Goal: Task Accomplishment & Management: Use online tool/utility

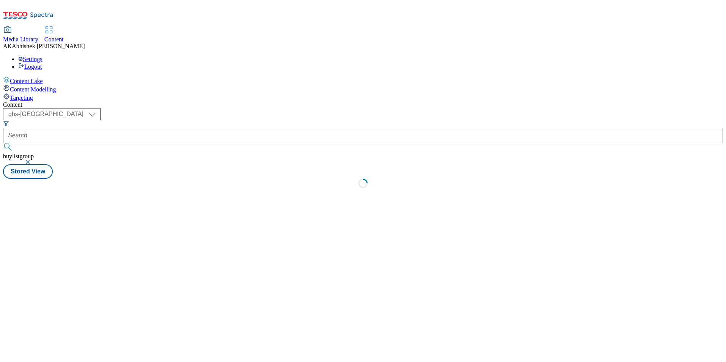
select select "ghs-[GEOGRAPHIC_DATA]"
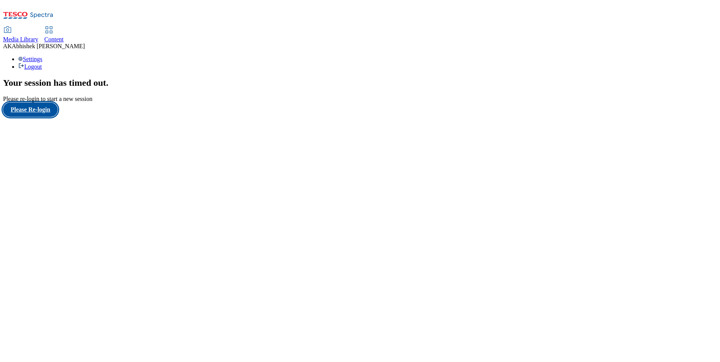
click at [46, 117] on button "Please Re-login" at bounding box center [30, 110] width 55 height 14
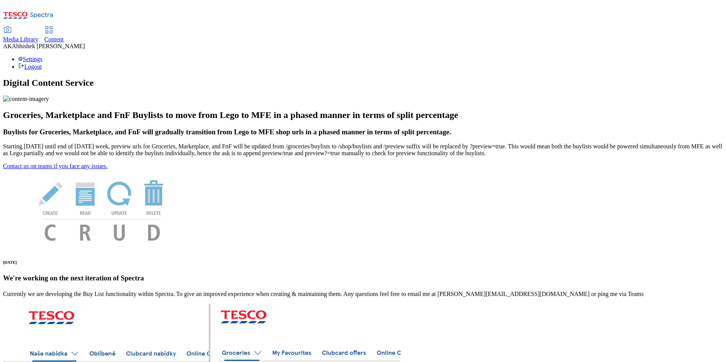
click at [64, 36] on div "Content" at bounding box center [53, 39] width 19 height 7
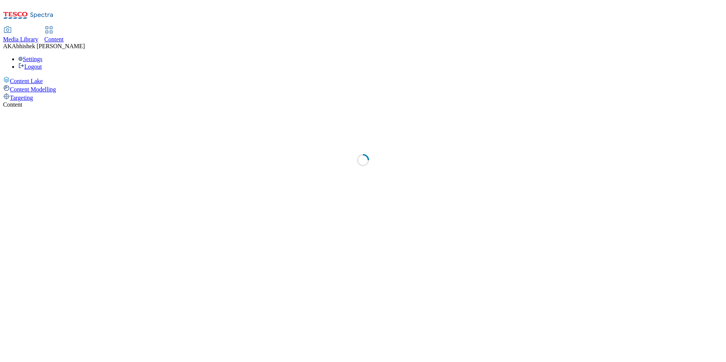
select select "ghs-[GEOGRAPHIC_DATA]"
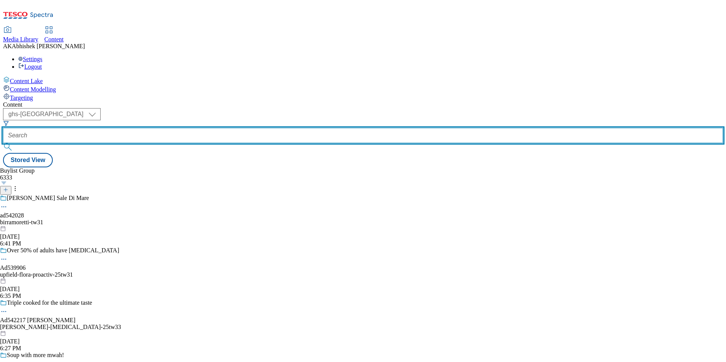
click at [174, 128] on input "text" at bounding box center [363, 135] width 720 height 15
click at [203, 128] on input "text" at bounding box center [363, 135] width 720 height 15
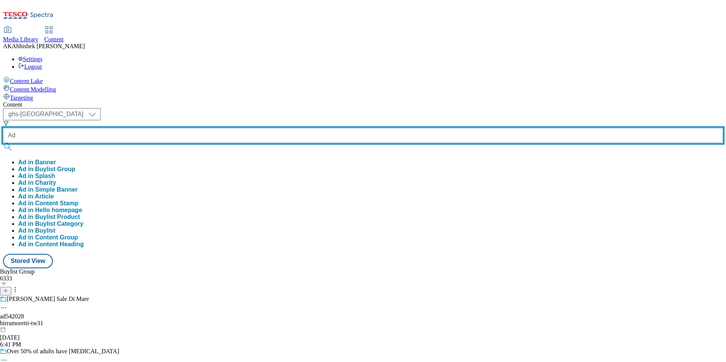
paste input "541643"
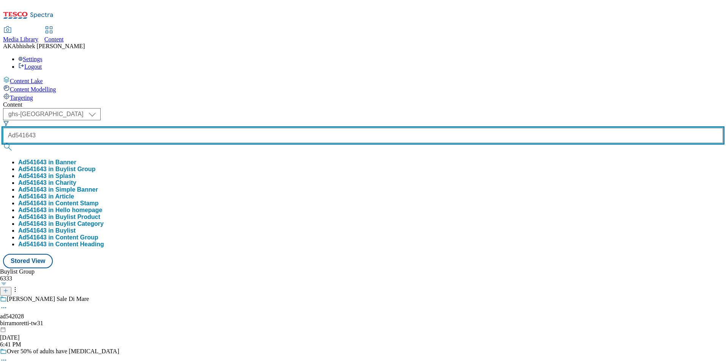
type input "Ad541643"
click at [3, 143] on button "submit" at bounding box center [8, 147] width 11 height 8
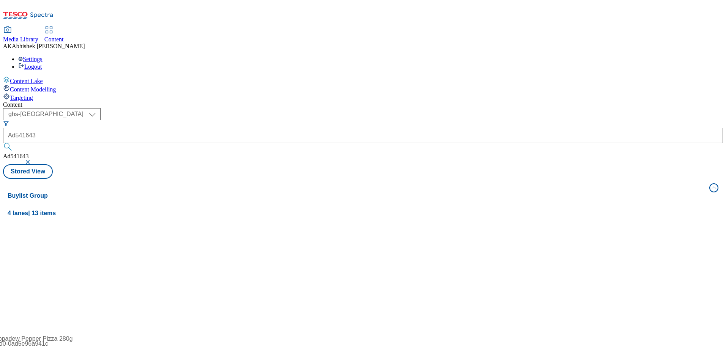
click at [330, 101] on div "Content ( optional ) ghs-roi ghs-uk ghs-uk Ad541643 Ad541643 Stored View Buylis…" at bounding box center [363, 305] width 720 height 409
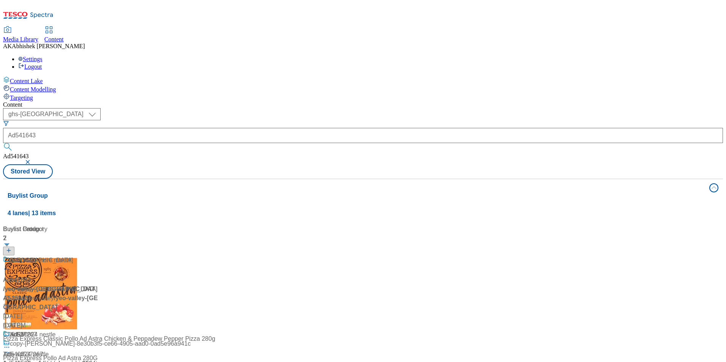
click at [98, 256] on div "Ad541643 / yeo-valley-tideford-25tw31 / yeo-valley Sep 23, 2025 6:06 PM" at bounding box center [50, 293] width 95 height 74
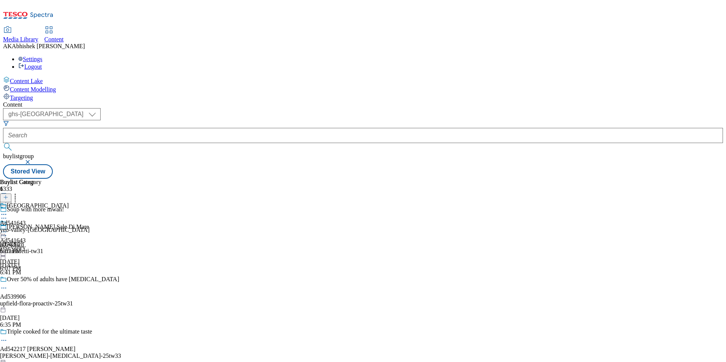
click at [5, 218] on circle at bounding box center [3, 218] width 1 height 1
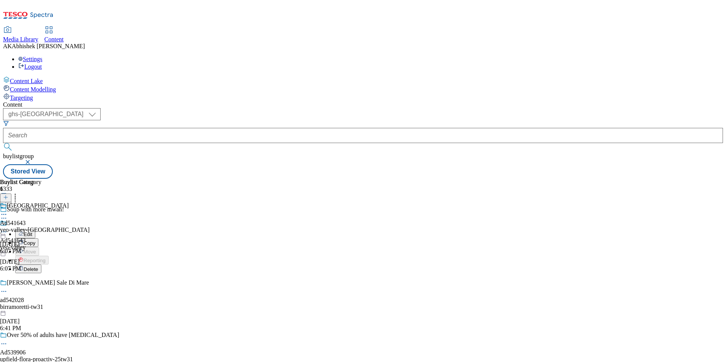
click at [32, 232] on span "Edit" at bounding box center [28, 235] width 9 height 6
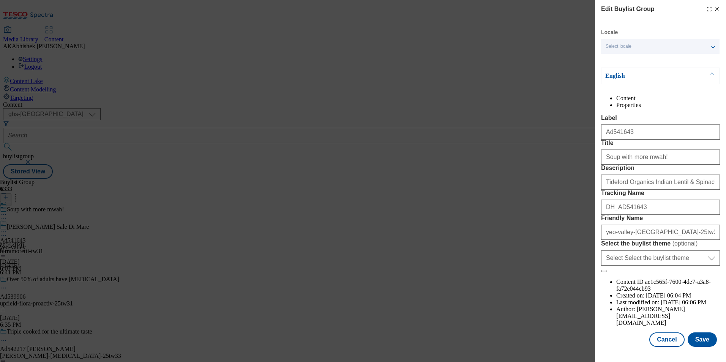
scroll to position [26, 0]
click at [664, 161] on input "Soup with more mwah!" at bounding box center [660, 157] width 119 height 15
click at [694, 346] on button "Save" at bounding box center [702, 340] width 29 height 14
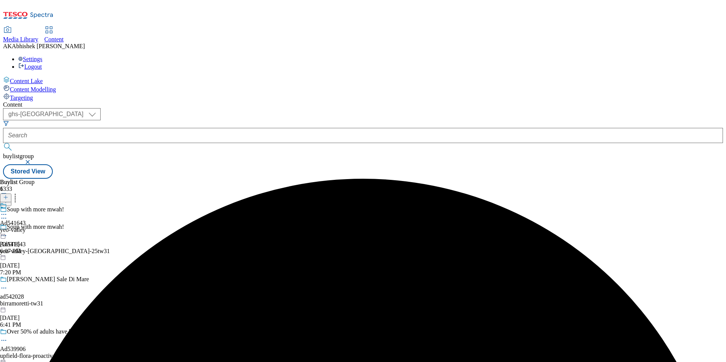
click at [8, 211] on icon at bounding box center [4, 215] width 8 height 8
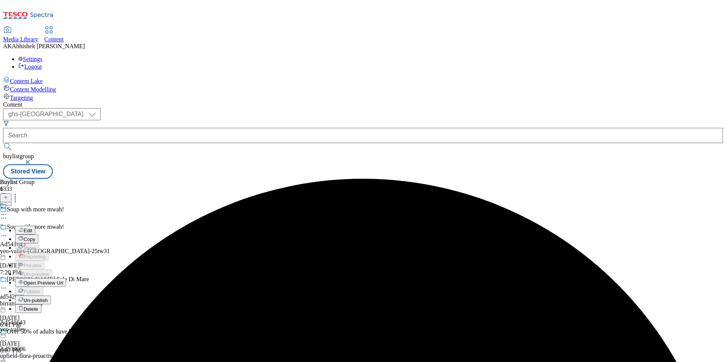
click at [35, 226] on button "Edit" at bounding box center [25, 230] width 20 height 9
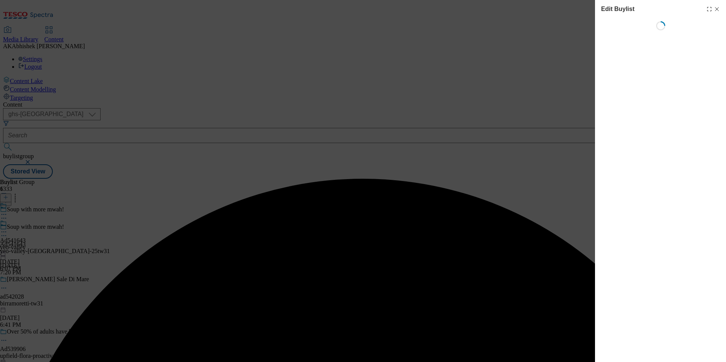
select select "tactical"
select select "supplier funded short term 1-3 weeks"
select select "dunnhumby"
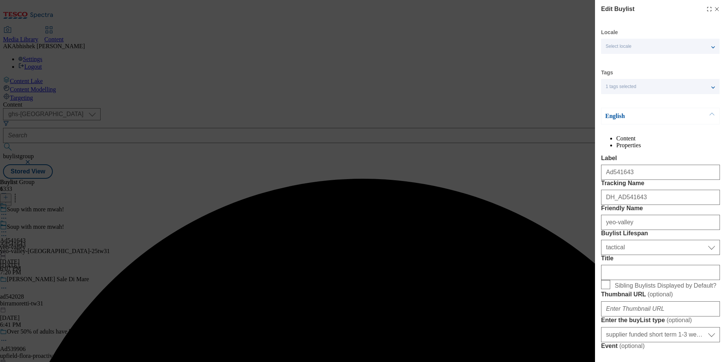
select select "Banner"
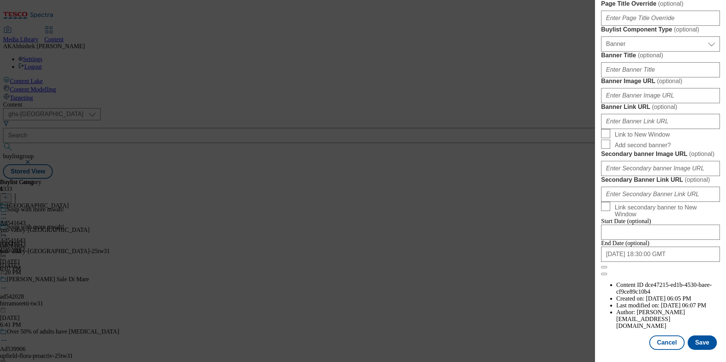
scroll to position [783, 0]
click at [669, 262] on input "2025-11-28 18:30:00 GMT" at bounding box center [660, 254] width 119 height 15
select select "2025"
select select "November"
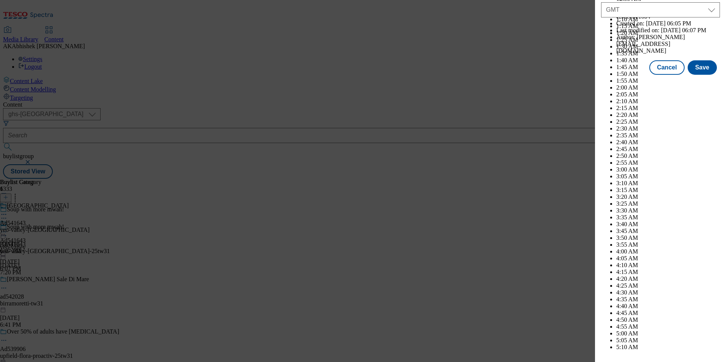
scroll to position [3114, 0]
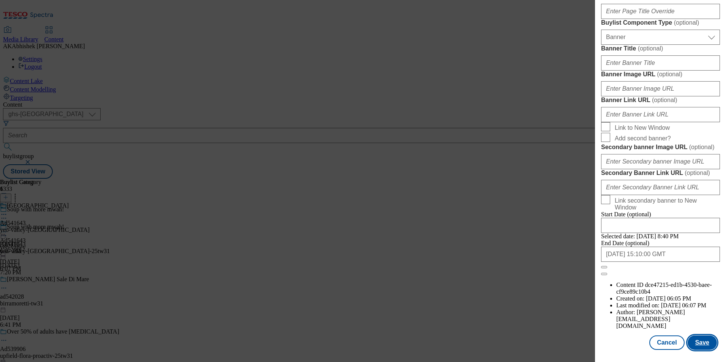
click at [699, 350] on button "Save" at bounding box center [702, 343] width 29 height 14
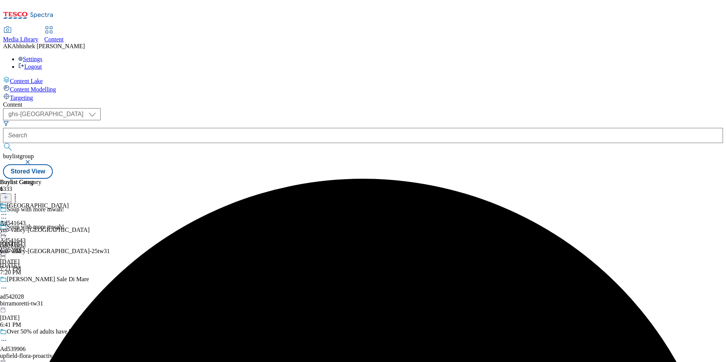
click at [8, 211] on icon at bounding box center [4, 215] width 8 height 8
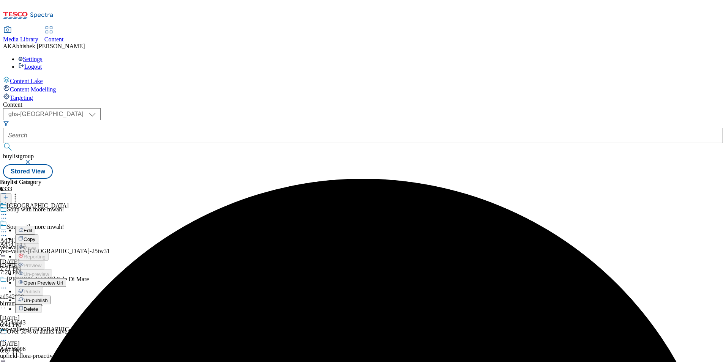
click at [32, 228] on span "Edit" at bounding box center [28, 231] width 9 height 6
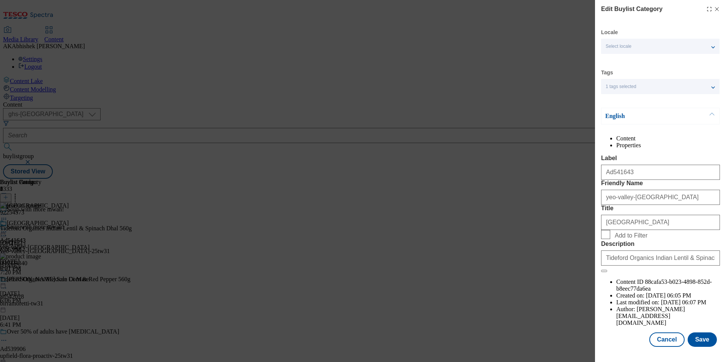
scroll to position [11, 0]
click at [693, 347] on button "Save" at bounding box center [702, 340] width 29 height 14
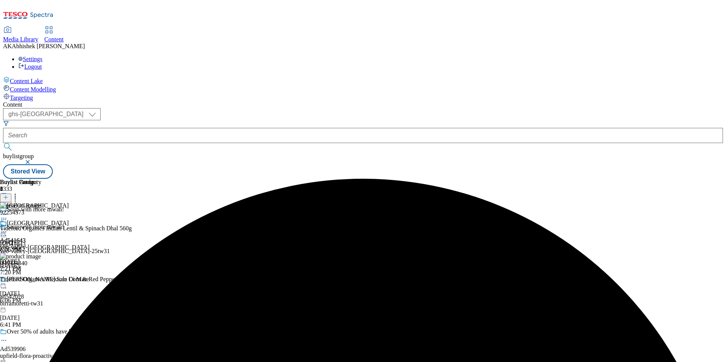
click at [8, 228] on icon at bounding box center [4, 232] width 8 height 8
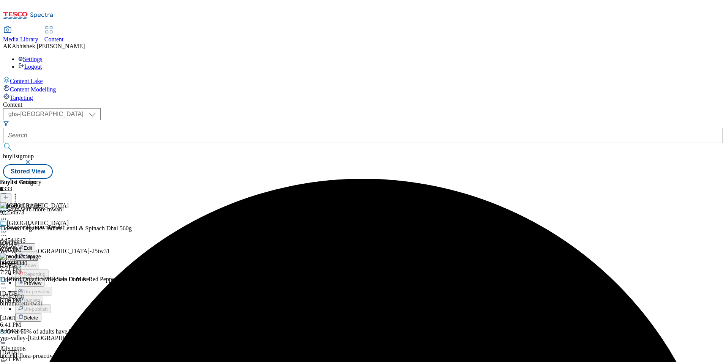
click at [41, 280] on span "Preview" at bounding box center [33, 283] width 18 height 6
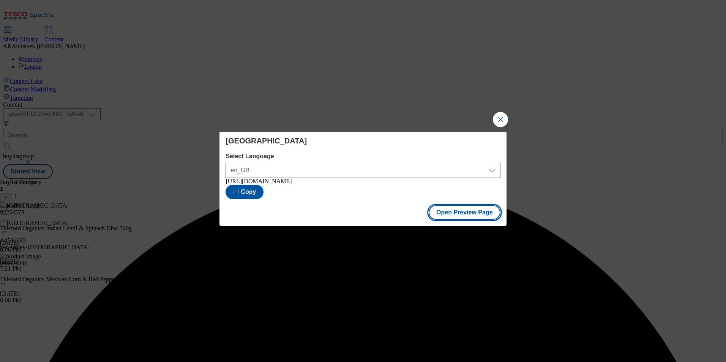
click at [453, 218] on button "Open Preview Page" at bounding box center [465, 212] width 72 height 14
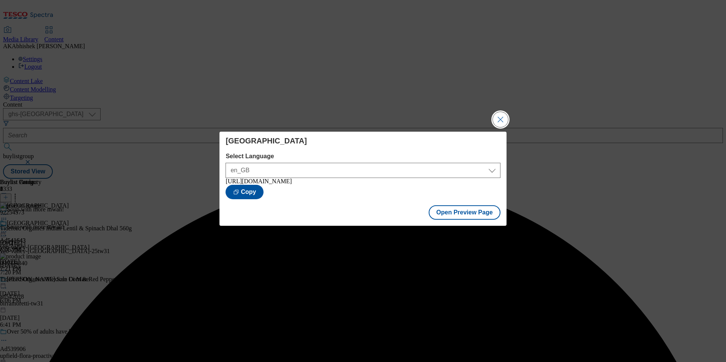
click at [497, 120] on button "Close Modal" at bounding box center [500, 119] width 15 height 15
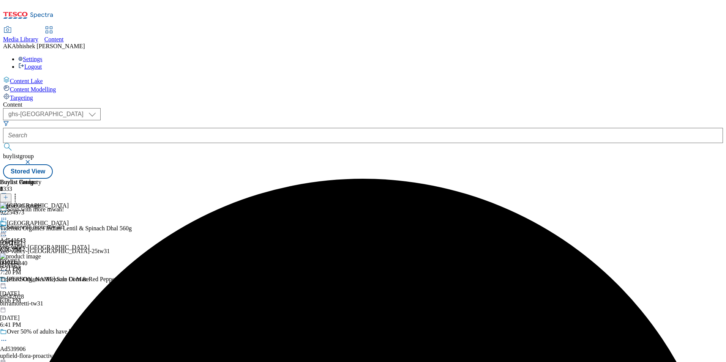
click at [8, 228] on icon at bounding box center [4, 232] width 8 height 8
click at [40, 306] on span "Publish" at bounding box center [32, 309] width 17 height 6
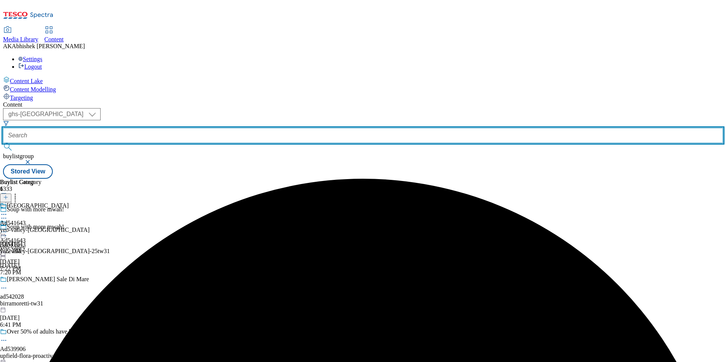
click at [173, 128] on input "text" at bounding box center [363, 135] width 720 height 15
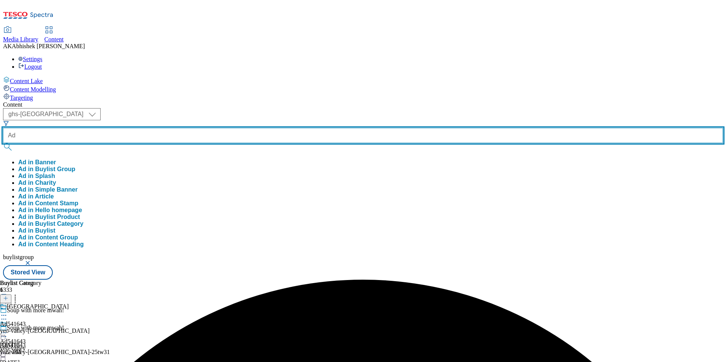
paste input "539906"
type input "Ad539906"
click at [3, 143] on button "submit" at bounding box center [8, 147] width 11 height 8
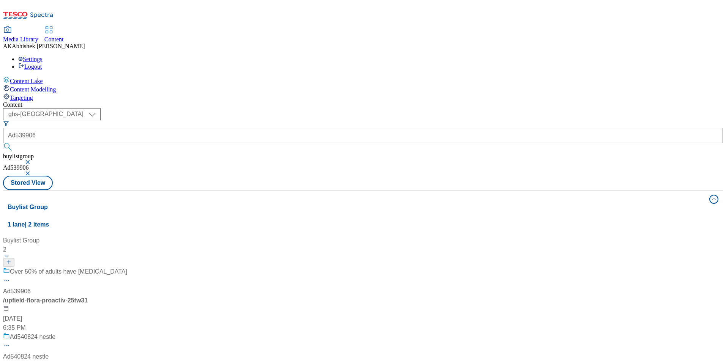
click at [127, 267] on div "Over 50% of adults have high cholesterol Ad539906 / upfield-flora-proactiv-25tw…" at bounding box center [65, 299] width 124 height 65
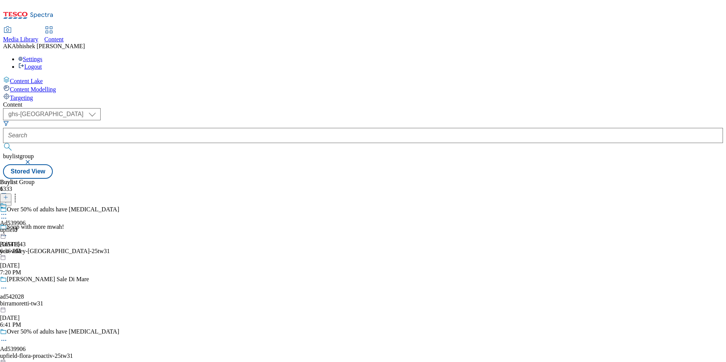
click at [8, 337] on icon at bounding box center [4, 341] width 8 height 8
click at [35, 352] on button "Edit" at bounding box center [25, 356] width 20 height 9
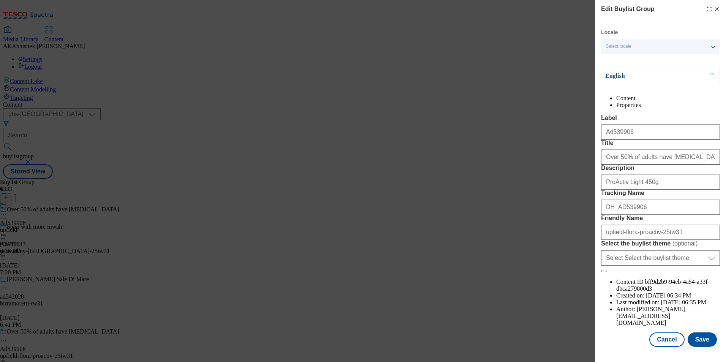
scroll to position [26, 0]
click at [699, 340] on button "Save" at bounding box center [702, 340] width 29 height 14
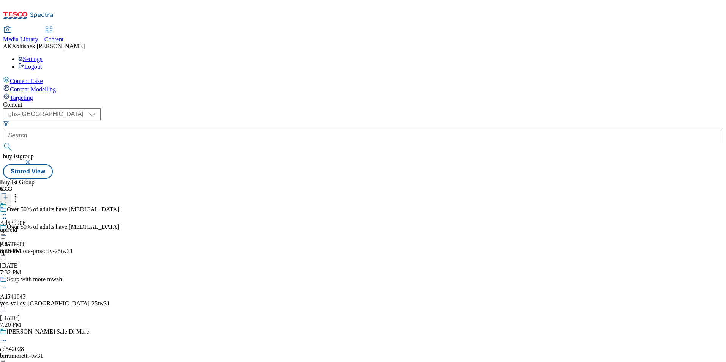
click at [8, 211] on icon at bounding box center [4, 215] width 8 height 8
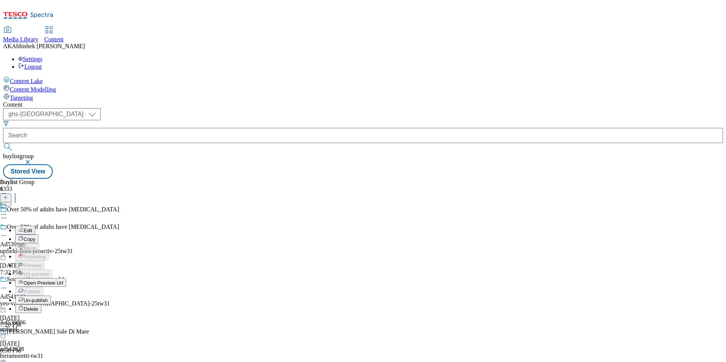
click at [35, 226] on button "Edit" at bounding box center [25, 230] width 20 height 9
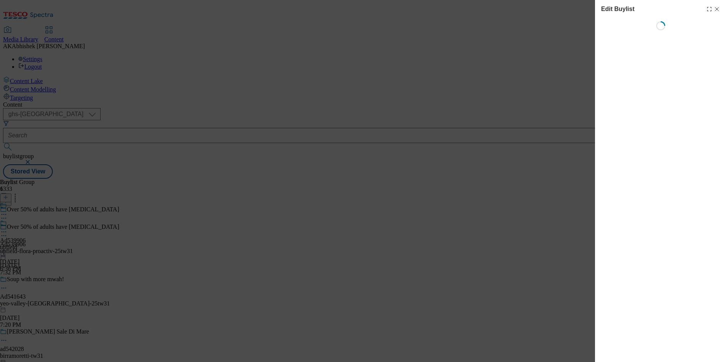
select select "tactical"
select select "supplier funded short term 1-3 weeks"
select select "dunnhumby"
select select "Banner"
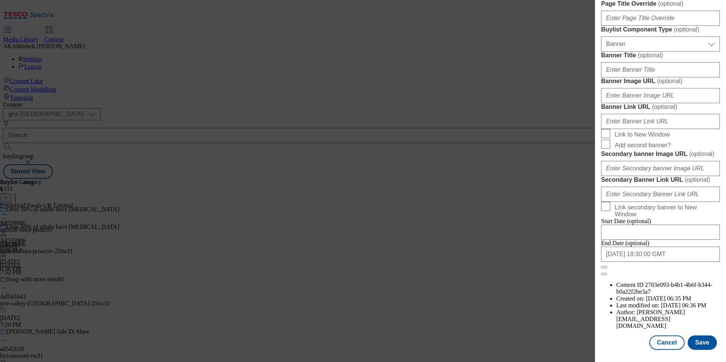
scroll to position [783, 0]
click at [677, 262] on input "2025-12-12 18:30:00 GMT" at bounding box center [660, 254] width 119 height 15
select select "2025"
select select "December"
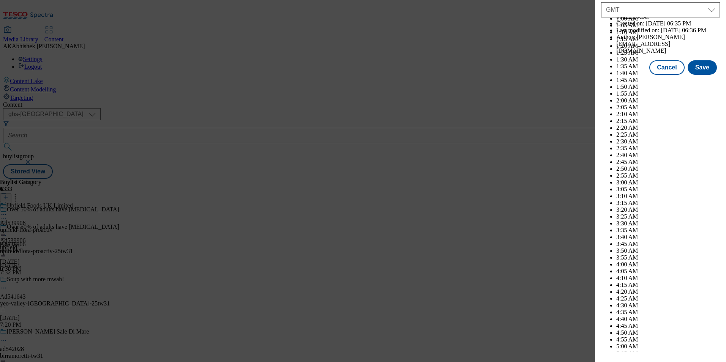
scroll to position [3114, 0]
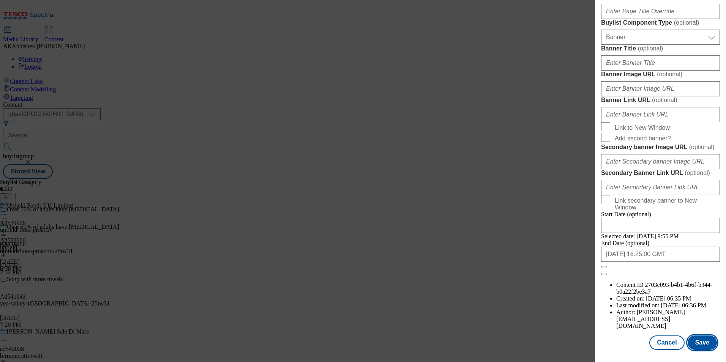
click at [700, 342] on button "Save" at bounding box center [702, 343] width 29 height 14
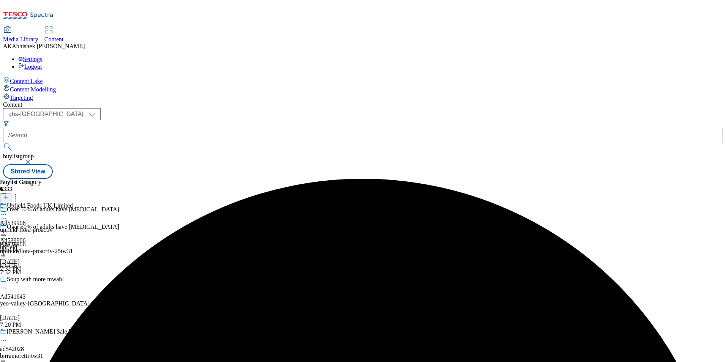
click at [8, 211] on icon at bounding box center [4, 215] width 8 height 8
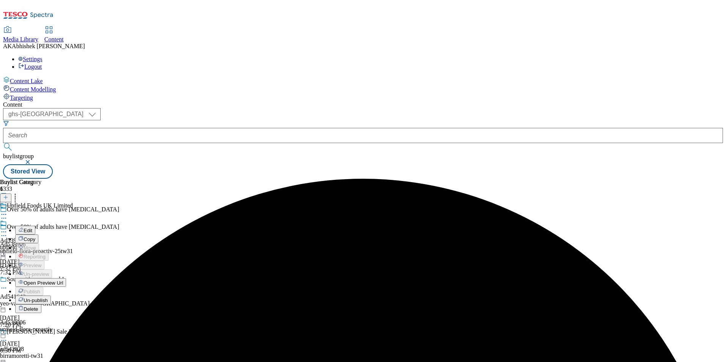
click at [32, 228] on span "Edit" at bounding box center [28, 231] width 9 height 6
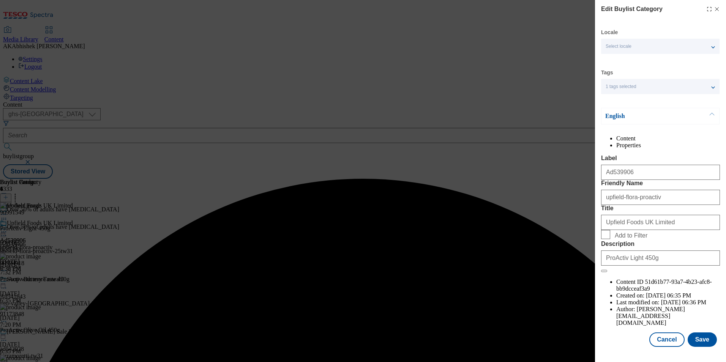
scroll to position [11, 0]
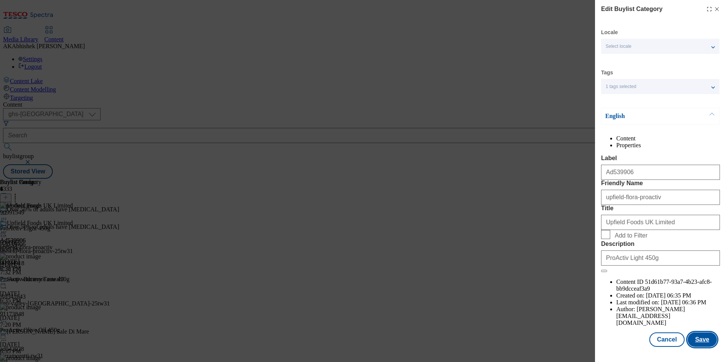
click at [707, 340] on button "Save" at bounding box center [702, 340] width 29 height 14
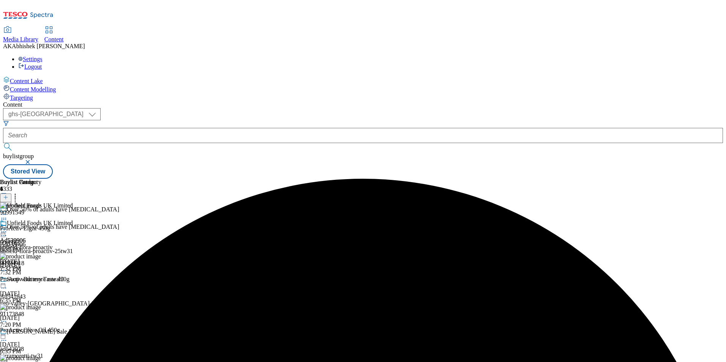
click at [5, 232] on circle at bounding box center [3, 232] width 1 height 1
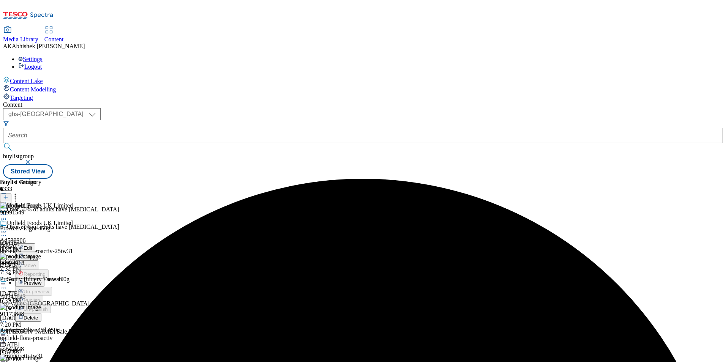
click at [41, 280] on span "Preview" at bounding box center [33, 283] width 18 height 6
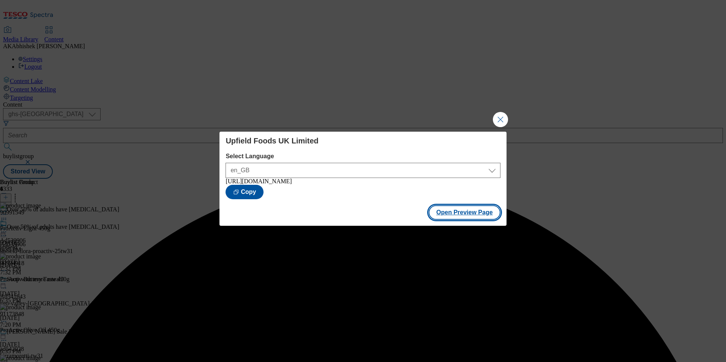
click at [472, 212] on button "Open Preview Page" at bounding box center [465, 212] width 72 height 14
click at [493, 115] on button "Close Modal" at bounding box center [500, 119] width 15 height 15
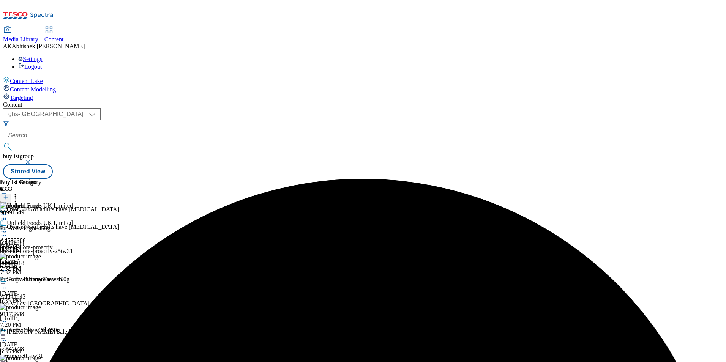
click at [26, 228] on div at bounding box center [13, 232] width 26 height 9
click at [5, 232] on circle at bounding box center [3, 232] width 1 height 1
click at [40, 306] on span "Publish" at bounding box center [32, 309] width 17 height 6
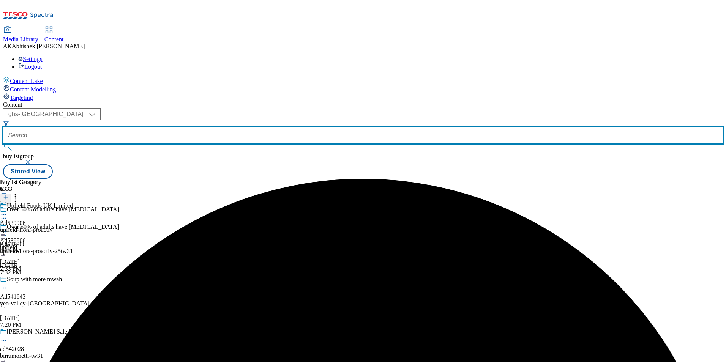
click at [188, 128] on input "text" at bounding box center [363, 135] width 720 height 15
click at [3, 143] on button "submit" at bounding box center [8, 147] width 11 height 8
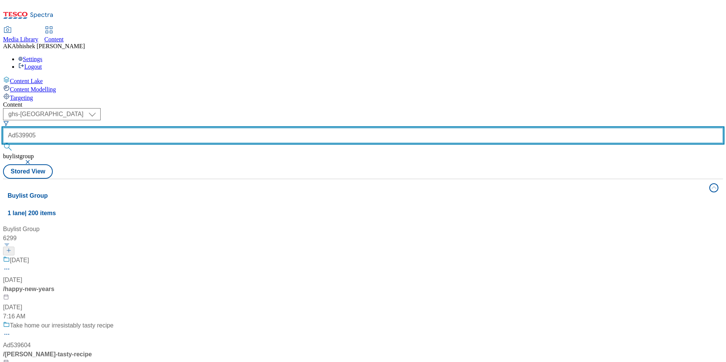
type input "Ad539905"
click at [3, 143] on button "submit" at bounding box center [8, 147] width 11 height 8
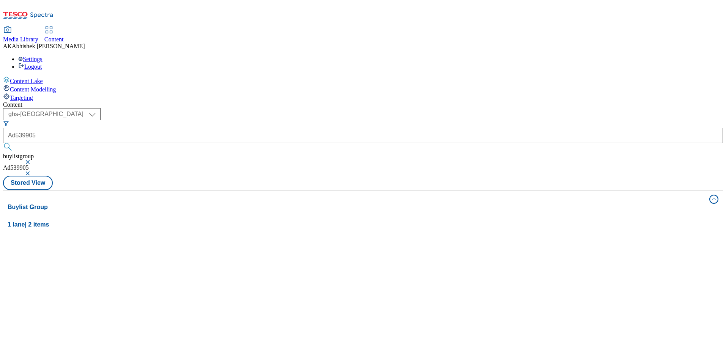
click at [306, 101] on div "Content" at bounding box center [363, 104] width 720 height 7
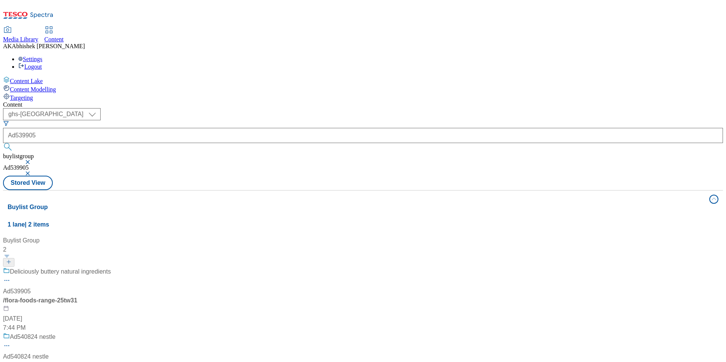
click at [111, 267] on div "Deliciously buttery natural ingredients" at bounding box center [57, 277] width 108 height 20
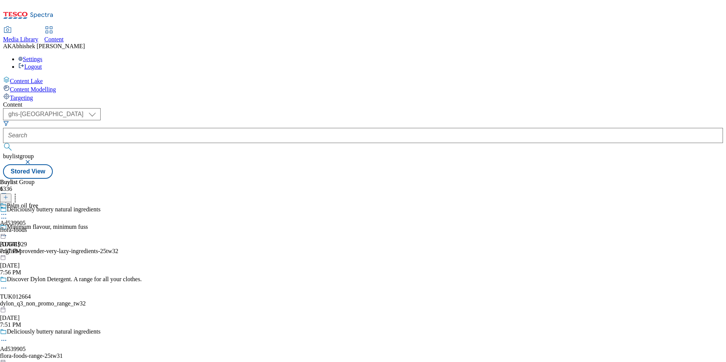
click at [6, 214] on circle at bounding box center [5, 214] width 1 height 1
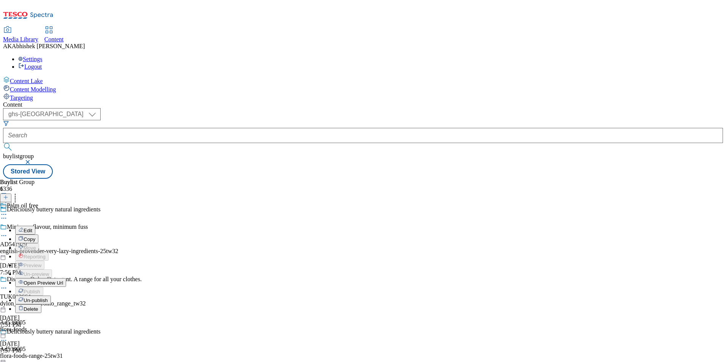
click at [63, 280] on span "Open Preview Url" at bounding box center [43, 283] width 39 height 6
